Goal: Task Accomplishment & Management: Use online tool/utility

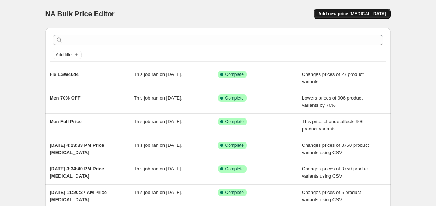
click at [368, 16] on span "Add new price [MEDICAL_DATA]" at bounding box center [352, 14] width 68 height 6
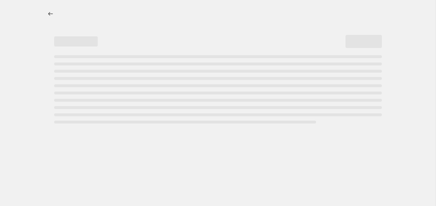
select select "percentage"
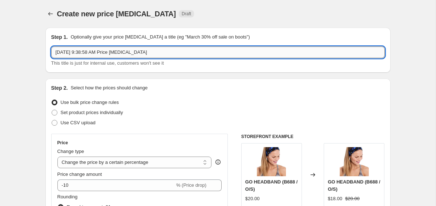
click at [130, 53] on input "[DATE] 9:38:58 AM Price [MEDICAL_DATA]" at bounding box center [218, 53] width 334 height 12
paste input "LSW4461"
type input "LSW4461 fix"
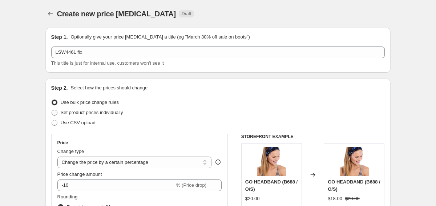
click at [118, 117] on label "Set product prices individually" at bounding box center [87, 113] width 72 height 10
click at [52, 110] on input "Set product prices individually" at bounding box center [52, 110] width 0 height 0
radio input "true"
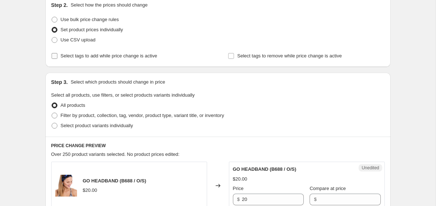
scroll to position [84, 0]
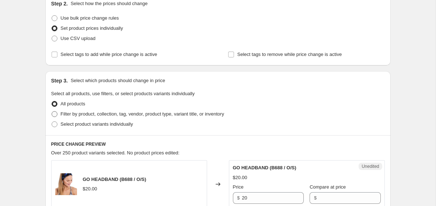
click at [111, 111] on span "Filter by product, collection, tag, vendor, product type, variant title, or inv…" at bounding box center [143, 113] width 164 height 5
click at [52, 111] on input "Filter by product, collection, tag, vendor, product type, variant title, or inv…" at bounding box center [52, 111] width 0 height 0
radio input "true"
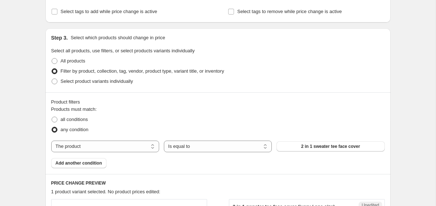
scroll to position [144, 0]
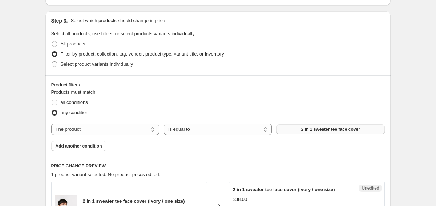
click at [342, 131] on span "2 in 1 sweater tee face cover" at bounding box center [330, 129] width 59 height 6
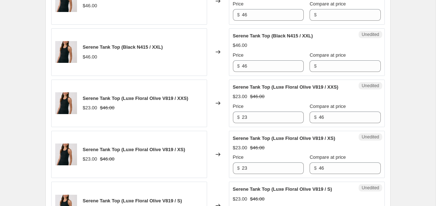
scroll to position [624, 0]
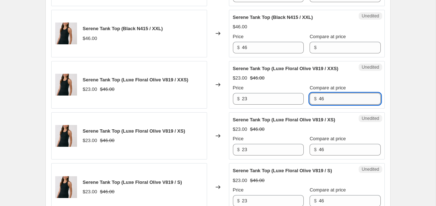
click at [326, 105] on input "46" at bounding box center [350, 99] width 62 height 12
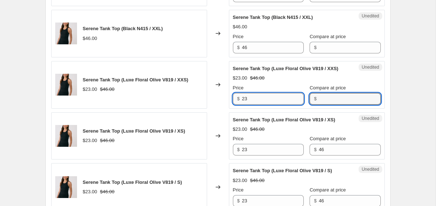
click at [256, 105] on input "23" at bounding box center [273, 99] width 62 height 12
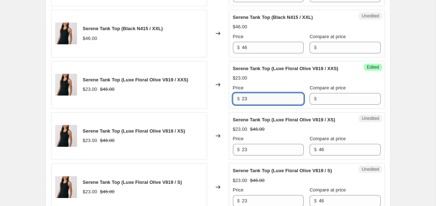
paste input "46"
type input "46"
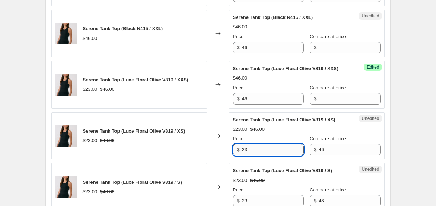
click at [266, 156] on input "23" at bounding box center [273, 150] width 62 height 12
paste input "46"
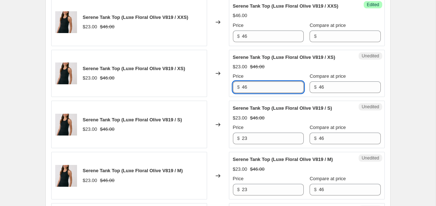
scroll to position [687, 0]
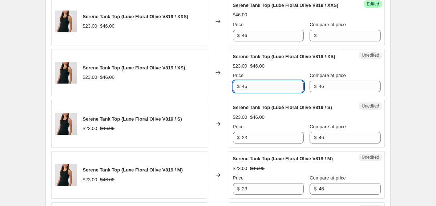
type input "46"
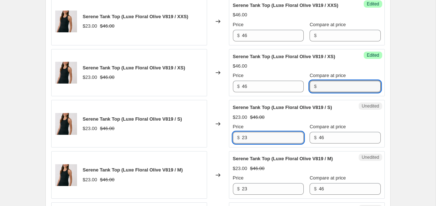
click at [260, 144] on input "23" at bounding box center [273, 138] width 62 height 12
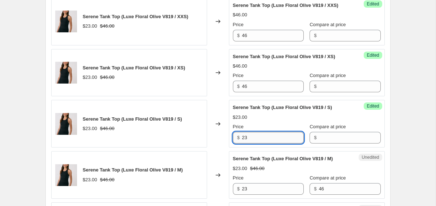
drag, startPoint x: 257, startPoint y: 147, endPoint x: 258, endPoint y: 154, distance: 7.7
click at [258, 144] on input "23" at bounding box center [273, 138] width 62 height 12
paste input "46"
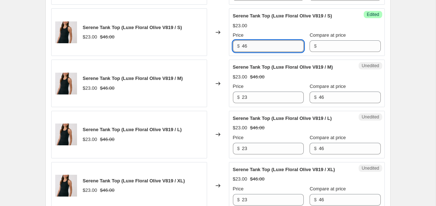
scroll to position [779, 0]
type input "46"
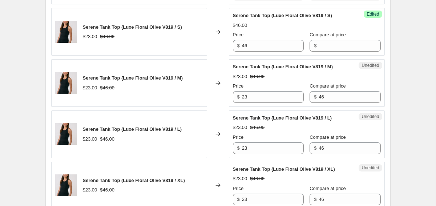
click at [251, 107] on div "Unedited Serene Tank Top (Luxe Floral Olive V819 / M) $23.00 $46.00 Price $ 23 …" at bounding box center [307, 83] width 156 height 48
click at [251, 103] on input "23" at bounding box center [273, 97] width 62 height 12
paste input "46"
type input "46"
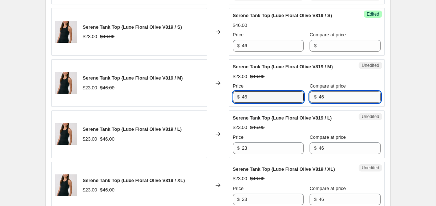
click at [319, 103] on input "46" at bounding box center [350, 97] width 62 height 12
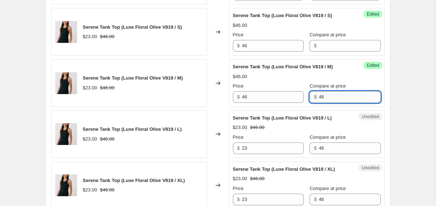
paste input "text"
type input "4"
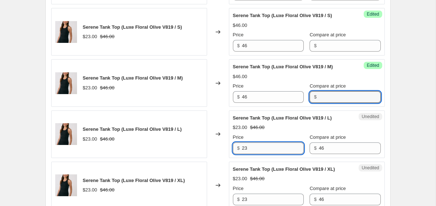
click at [265, 154] on input "23" at bounding box center [273, 148] width 62 height 12
paste input "46"
type input "46"
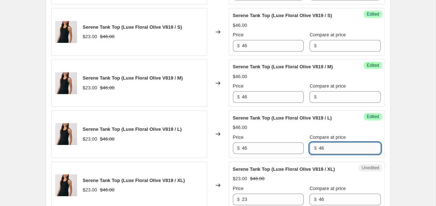
click at [323, 154] on input "46" at bounding box center [350, 148] width 62 height 12
type input "4"
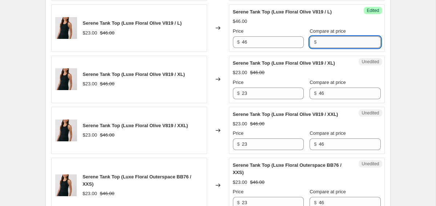
scroll to position [886, 0]
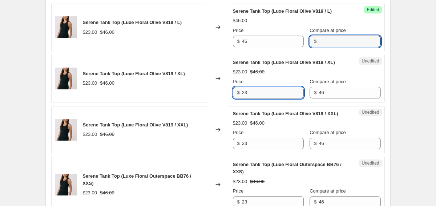
click at [263, 98] on input "23" at bounding box center [273, 93] width 62 height 12
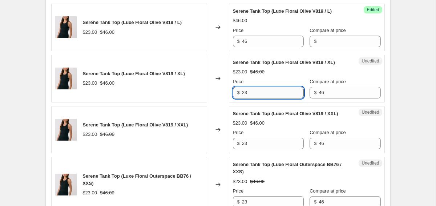
paste input "46"
type input "46"
drag, startPoint x: 321, startPoint y: 116, endPoint x: 282, endPoint y: 109, distance: 39.6
click at [291, 98] on div "Price $ 46 Compare at price $ 46" at bounding box center [307, 88] width 148 height 20
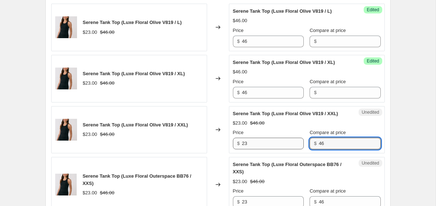
drag, startPoint x: 325, startPoint y: 177, endPoint x: 263, endPoint y: 172, distance: 61.9
click at [271, 149] on div "Price $ 23 Compare at price $ 46" at bounding box center [307, 139] width 148 height 20
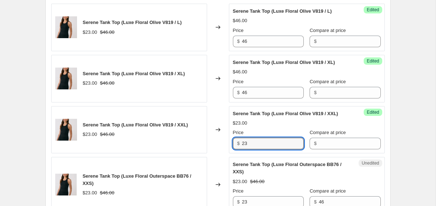
drag, startPoint x: 251, startPoint y: 172, endPoint x: 217, endPoint y: 172, distance: 34.5
click at [217, 154] on div "Serene Tank Top (Luxe Floral Olive V819 / XXL) $23.00 $46.00 Changed to Success…" at bounding box center [218, 130] width 334 height 48
paste input "46"
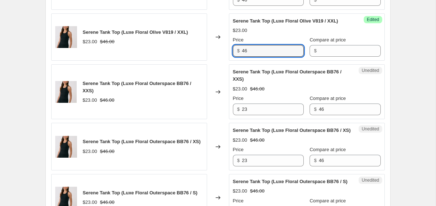
scroll to position [979, 0]
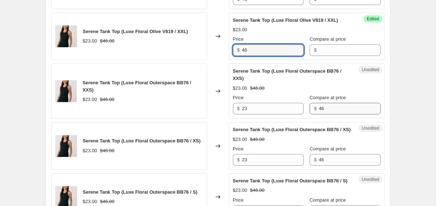
type input "46"
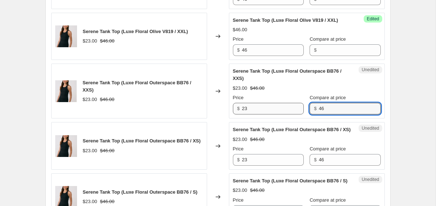
drag, startPoint x: 319, startPoint y: 139, endPoint x: 289, endPoint y: 138, distance: 30.6
click at [290, 114] on div "Price $ 23 Compare at price $ 46" at bounding box center [307, 104] width 148 height 20
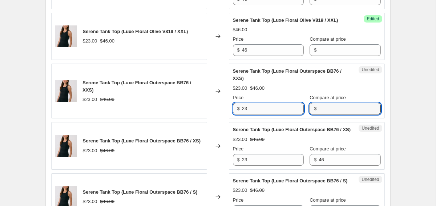
click at [261, 114] on input "23" at bounding box center [273, 109] width 62 height 12
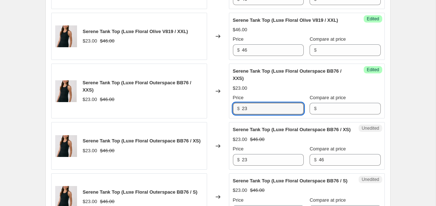
drag, startPoint x: 261, startPoint y: 142, endPoint x: 231, endPoint y: 142, distance: 29.4
click at [231, 118] on div "Success Edited Serene Tank Top (Luxe Floral Outerspace BB76 / XXS) $23.00 Price…" at bounding box center [307, 91] width 156 height 55
drag, startPoint x: 247, startPoint y: 142, endPoint x: 207, endPoint y: 140, distance: 40.4
click at [208, 118] on div "Serene Tank Top (Luxe Floral Outerspace BB76 / XXS) $23.00 $46.00 Changed to Su…" at bounding box center [218, 91] width 334 height 55
paste input "46"
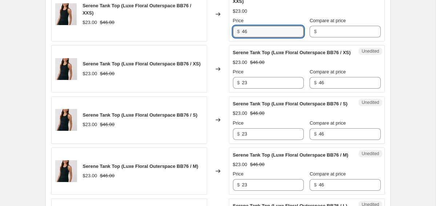
scroll to position [1066, 0]
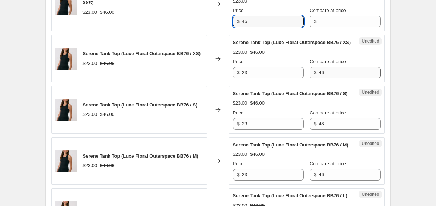
type input "46"
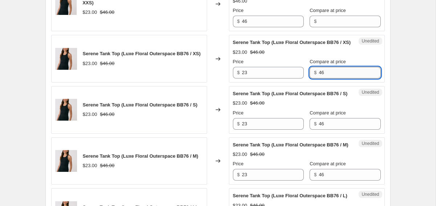
click at [321, 78] on input "46" at bounding box center [350, 73] width 62 height 12
click at [264, 78] on input "23" at bounding box center [273, 73] width 62 height 12
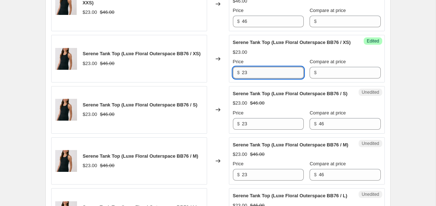
paste input "46"
type input "46"
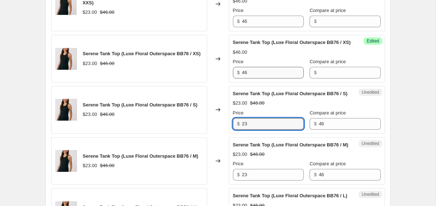
paste input "46"
type input "46"
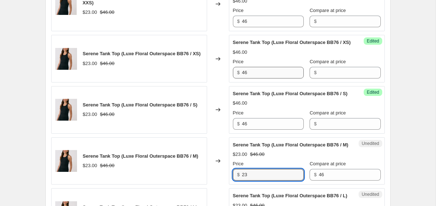
scroll to position [1189, 0]
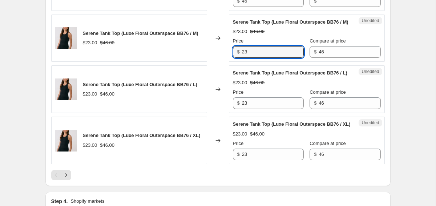
paste input "46"
type input "46"
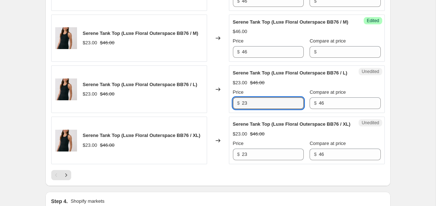
paste input "46"
type input "46"
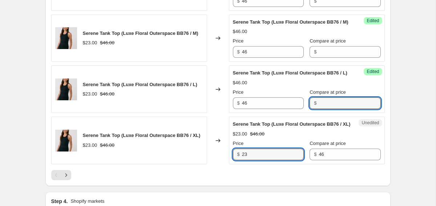
scroll to position [1306, 0]
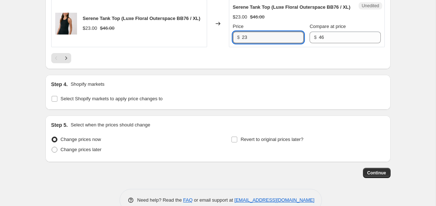
paste input "46"
type input "46"
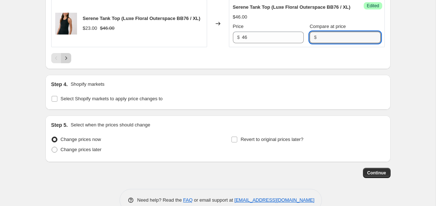
click at [69, 62] on icon "Next" at bounding box center [66, 58] width 7 height 7
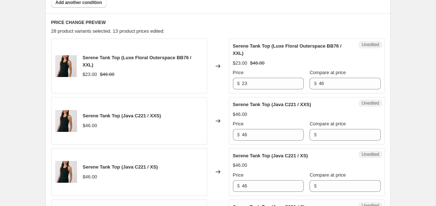
scroll to position [291, 0]
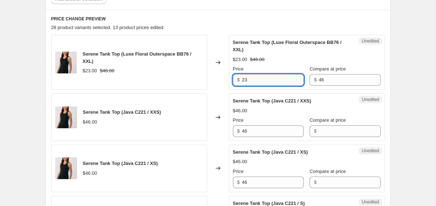
click at [278, 84] on input "23" at bounding box center [273, 80] width 62 height 12
paste input "46"
type input "46"
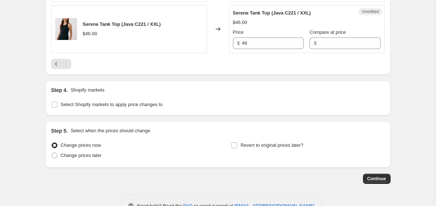
scroll to position [688, 0]
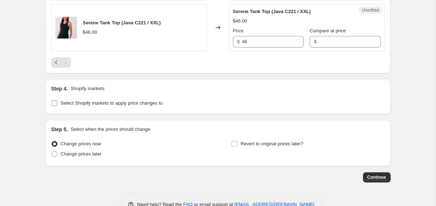
click at [97, 104] on span "Select Shopify markets to apply price changes to" at bounding box center [112, 102] width 102 height 5
click at [57, 104] on input "Select Shopify markets to apply price changes to" at bounding box center [55, 103] width 6 height 6
checkbox input "true"
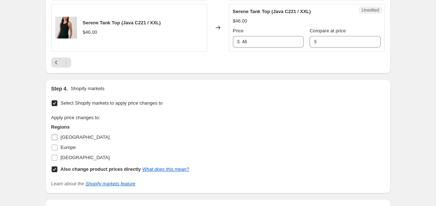
click at [65, 139] on span "[GEOGRAPHIC_DATA]" at bounding box center [85, 136] width 49 height 5
click at [57, 139] on input "[GEOGRAPHIC_DATA]" at bounding box center [55, 137] width 6 height 6
checkbox input "true"
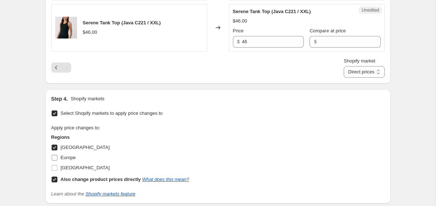
click at [69, 157] on span "Europe" at bounding box center [68, 157] width 15 height 5
click at [57, 157] on input "Europe" at bounding box center [55, 158] width 6 height 6
checkbox input "true"
click at [69, 167] on span "[GEOGRAPHIC_DATA]" at bounding box center [85, 167] width 49 height 5
click at [57, 167] on input "[GEOGRAPHIC_DATA]" at bounding box center [55, 168] width 6 height 6
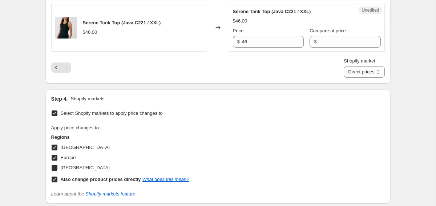
checkbox input "true"
click at [362, 71] on select "Direct prices [GEOGRAPHIC_DATA] [GEOGRAPHIC_DATA] [GEOGRAPHIC_DATA]" at bounding box center [364, 72] width 41 height 12
select select "15304360033"
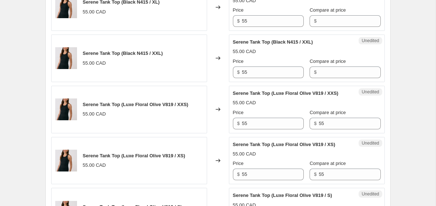
scroll to position [603, 0]
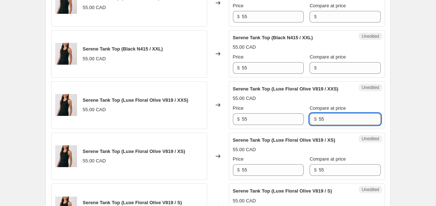
click at [319, 125] on input "55" at bounding box center [350, 119] width 62 height 12
drag, startPoint x: 329, startPoint y: 129, endPoint x: 294, endPoint y: 129, distance: 34.9
click at [295, 125] on div "Price $ 55 Compare at price $ 55" at bounding box center [307, 115] width 148 height 20
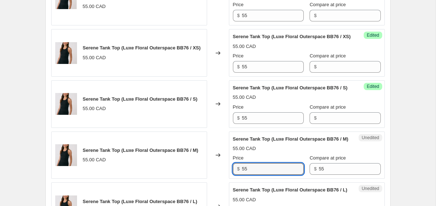
scroll to position [1189, 0]
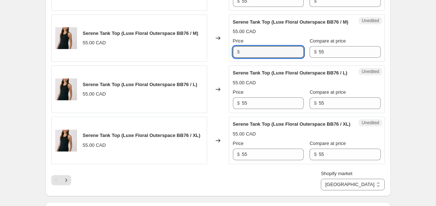
type input "55"
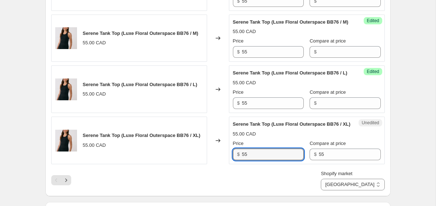
scroll to position [1306, 0]
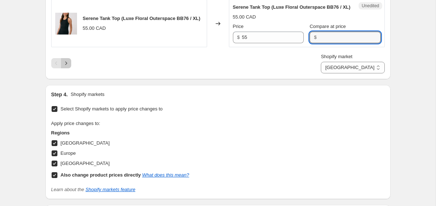
click at [66, 68] on button "Next" at bounding box center [66, 63] width 10 height 10
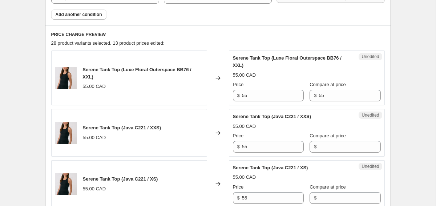
scroll to position [273, 0]
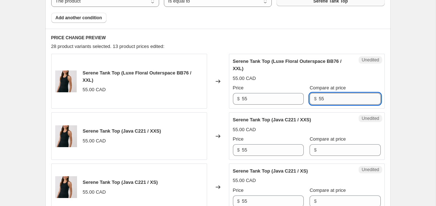
click at [334, 96] on input "55" at bounding box center [350, 99] width 62 height 12
type input "5"
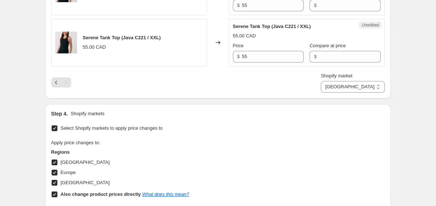
scroll to position [683, 0]
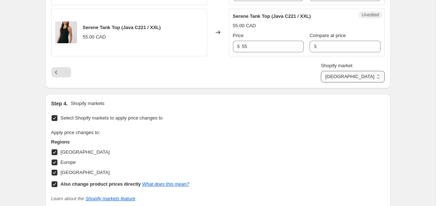
click at [359, 77] on select "Direct prices [GEOGRAPHIC_DATA] [GEOGRAPHIC_DATA] [GEOGRAPHIC_DATA]" at bounding box center [353, 77] width 64 height 12
select select "6783073"
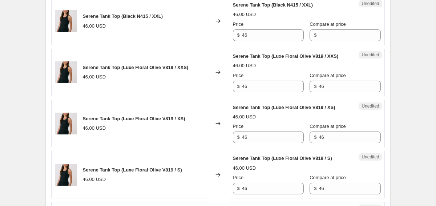
scroll to position [637, 0]
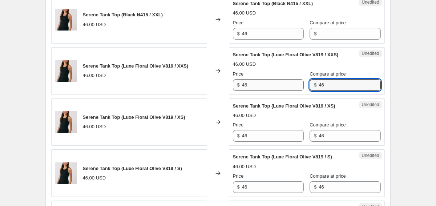
drag, startPoint x: 327, startPoint y: 97, endPoint x: 296, endPoint y: 88, distance: 32.4
click at [296, 89] on div "Price $ 46 Compare at price $ 46" at bounding box center [307, 81] width 148 height 20
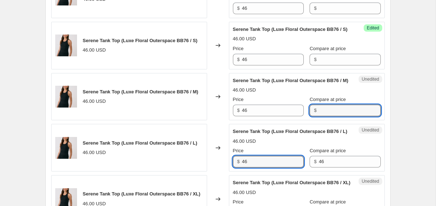
scroll to position [1248, 0]
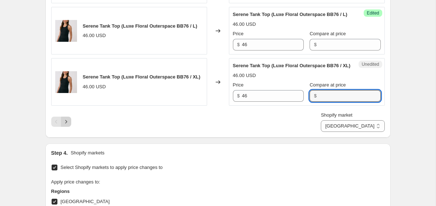
click at [67, 125] on icon "Next" at bounding box center [66, 121] width 7 height 7
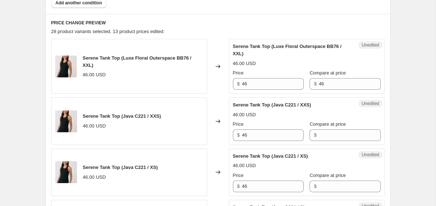
scroll to position [286, 0]
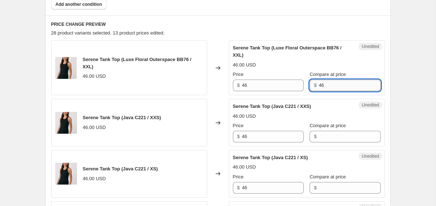
click at [322, 82] on input "46" at bounding box center [350, 86] width 62 height 12
click at [322, 84] on input "46" at bounding box center [350, 86] width 62 height 12
type input "4"
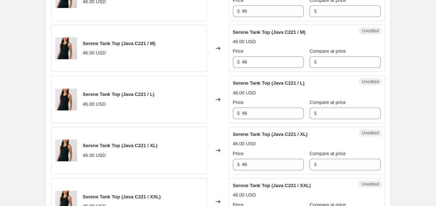
scroll to position [515, 0]
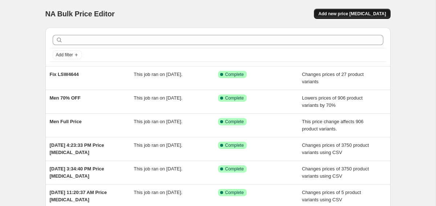
click at [351, 11] on span "Add new price [MEDICAL_DATA]" at bounding box center [352, 14] width 68 height 6
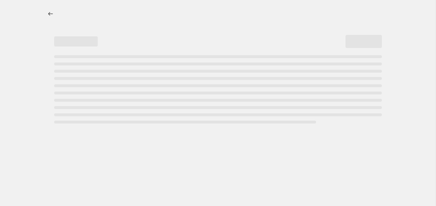
select select "percentage"
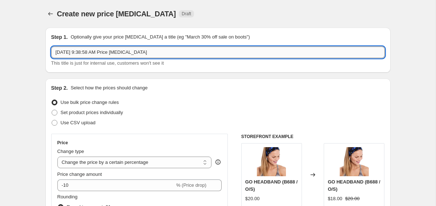
click at [231, 47] on input "[DATE] 9:38:58 AM Price [MEDICAL_DATA]" at bounding box center [218, 53] width 334 height 12
click at [233, 51] on input "[DATE] 9:38:58 AM Price [MEDICAL_DATA]" at bounding box center [218, 53] width 334 height 12
paste input "46"
type input "4"
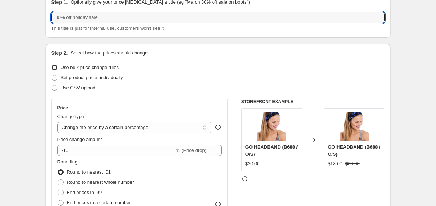
scroll to position [36, 0]
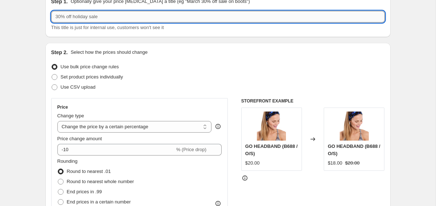
click at [162, 18] on input "text" at bounding box center [218, 17] width 334 height 12
paste input "LSW4461"
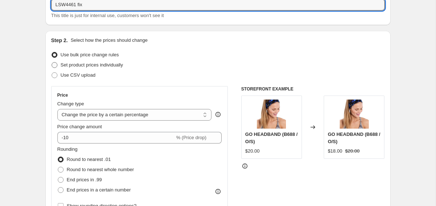
scroll to position [52, 0]
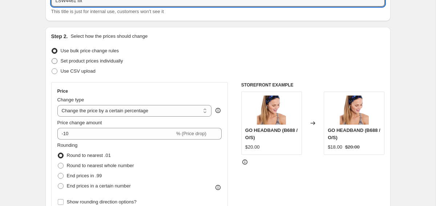
type input "LSW4461 fix"
click at [114, 64] on span "Set product prices individually" at bounding box center [92, 60] width 63 height 7
click at [52, 59] on input "Set product prices individually" at bounding box center [52, 58] width 0 height 0
radio input "true"
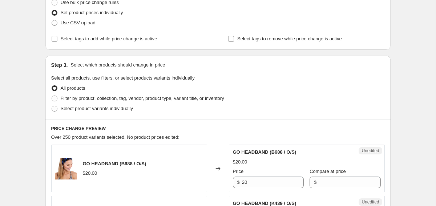
scroll to position [117, 0]
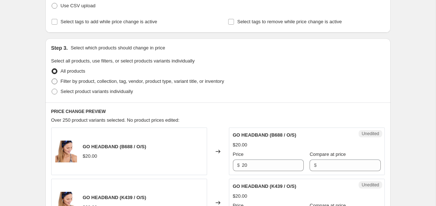
click at [206, 82] on span "Filter by product, collection, tag, vendor, product type, variant title, or inv…" at bounding box center [143, 80] width 164 height 5
click at [52, 79] on input "Filter by product, collection, tag, vendor, product type, variant title, or inv…" at bounding box center [52, 78] width 0 height 0
radio input "true"
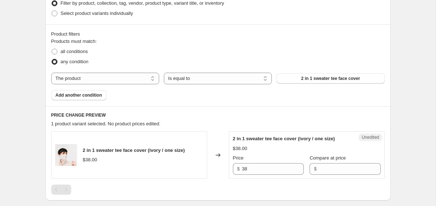
scroll to position [196, 0]
click at [341, 78] on span "2 in 1 sweater tee face cover" at bounding box center [330, 78] width 59 height 6
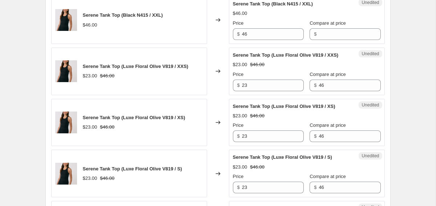
scroll to position [638, 0]
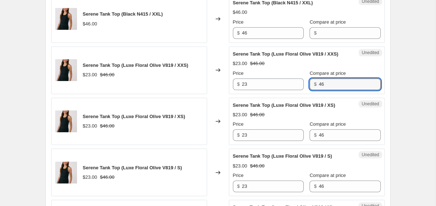
drag, startPoint x: 319, startPoint y: 92, endPoint x: 301, endPoint y: 92, distance: 18.5
click at [301, 90] on div "Price $ 23 Compare at price $ 46" at bounding box center [307, 80] width 148 height 20
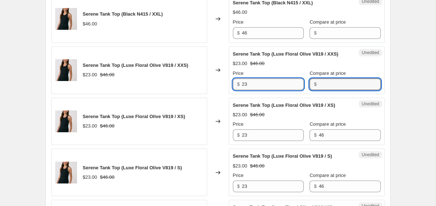
click at [257, 90] on input "23" at bounding box center [273, 84] width 62 height 12
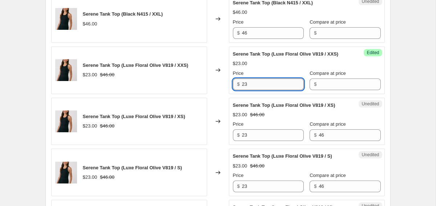
type input "2"
paste input "46"
type input "46"
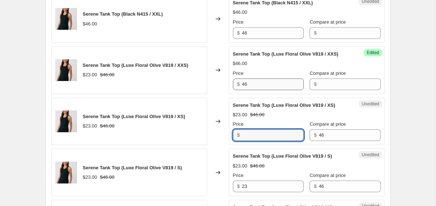
paste input "46"
type input "46"
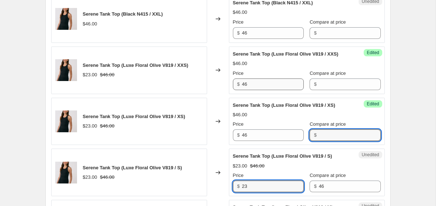
scroll to position [639, 0]
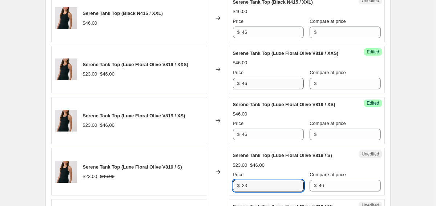
paste input "46"
type input "46"
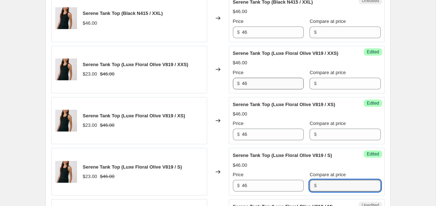
scroll to position [787, 0]
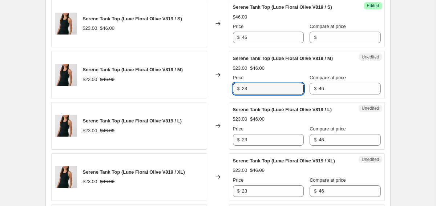
paste input "46"
type input "46"
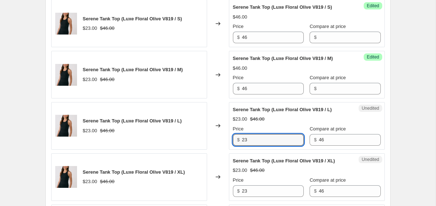
paste input "46"
type input "46"
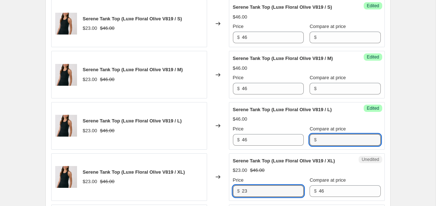
scroll to position [897, 0]
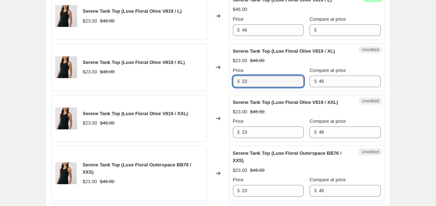
paste input "46"
type input "46"
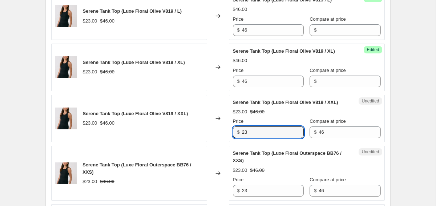
paste input "46"
type input "46"
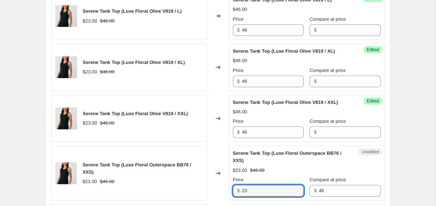
scroll to position [1014, 0]
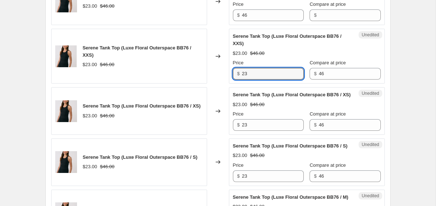
paste input "46"
type input "46"
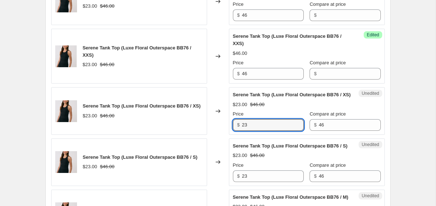
paste input "46"
type input "46"
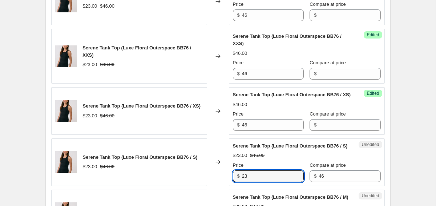
scroll to position [1131, 0]
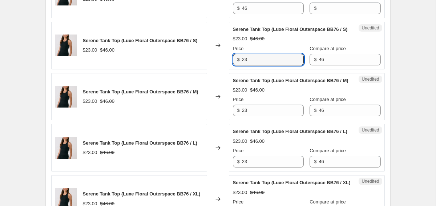
paste input "46"
type input "46"
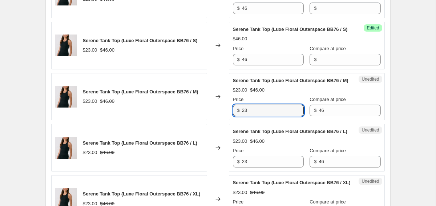
paste input "46"
type input "46"
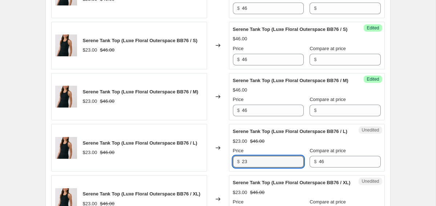
scroll to position [1248, 0]
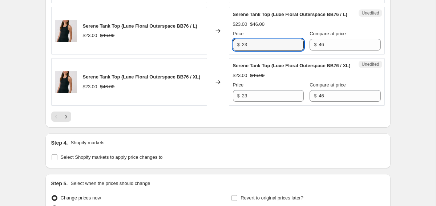
paste input "46"
type input "46"
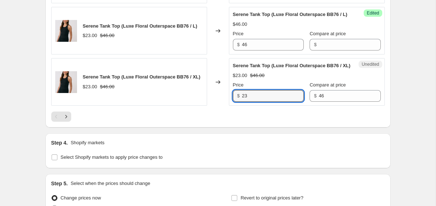
paste input "46"
type input "46"
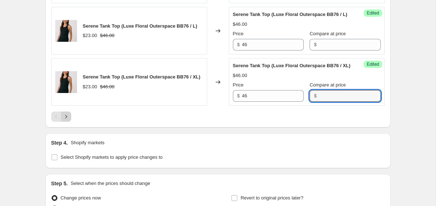
click at [69, 120] on icon "Next" at bounding box center [66, 116] width 7 height 7
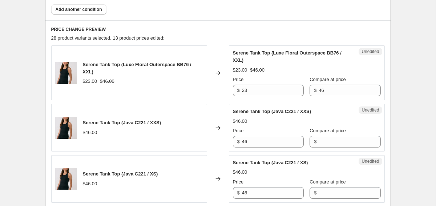
scroll to position [279, 0]
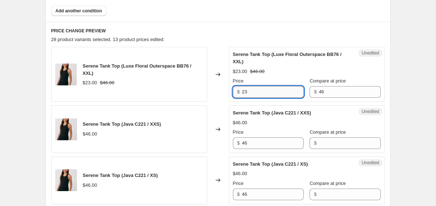
click at [277, 93] on input "23" at bounding box center [273, 92] width 62 height 12
type input "2"
paste input "46"
type input "46"
click at [324, 99] on div "Unedited Serene Tank Top (Luxe Floral Outerspace BB76 / XXL) $23.00 $46.00 Pric…" at bounding box center [307, 74] width 156 height 55
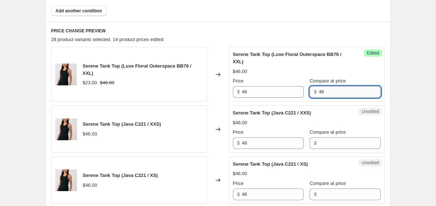
click at [325, 89] on input "46" at bounding box center [350, 92] width 62 height 12
type input "4"
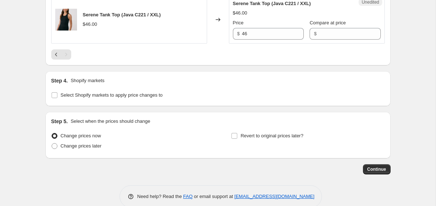
scroll to position [697, 0]
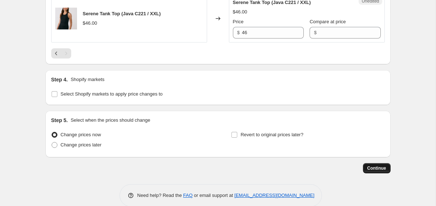
click at [379, 169] on span "Continue" at bounding box center [376, 168] width 19 height 6
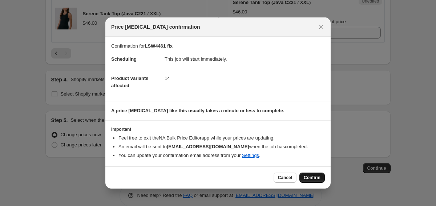
click at [310, 176] on span "Confirm" at bounding box center [312, 178] width 17 height 6
